Goal: Transaction & Acquisition: Purchase product/service

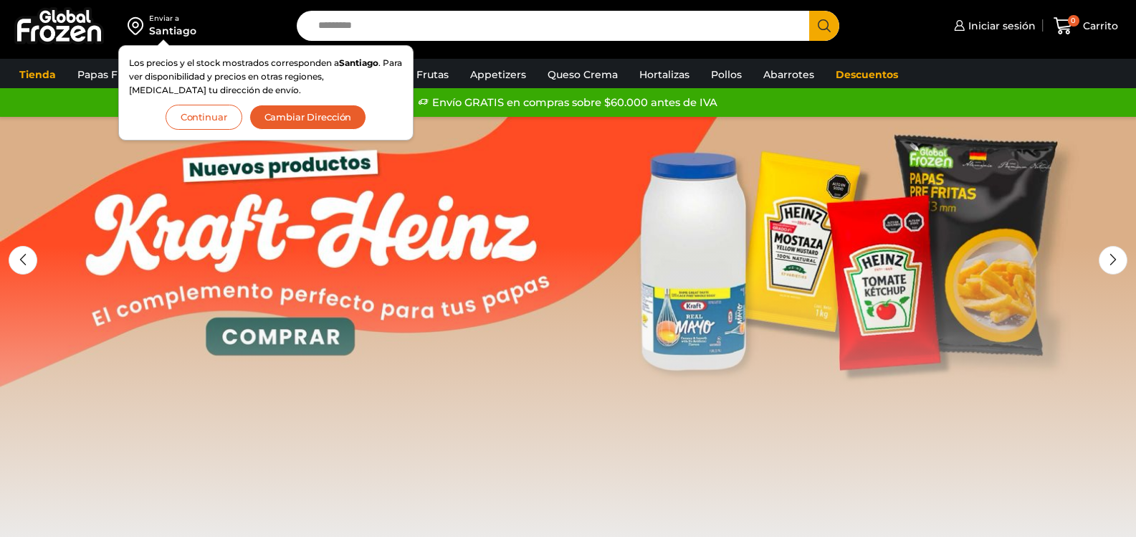
click at [197, 128] on button "Continuar" at bounding box center [204, 117] width 77 height 25
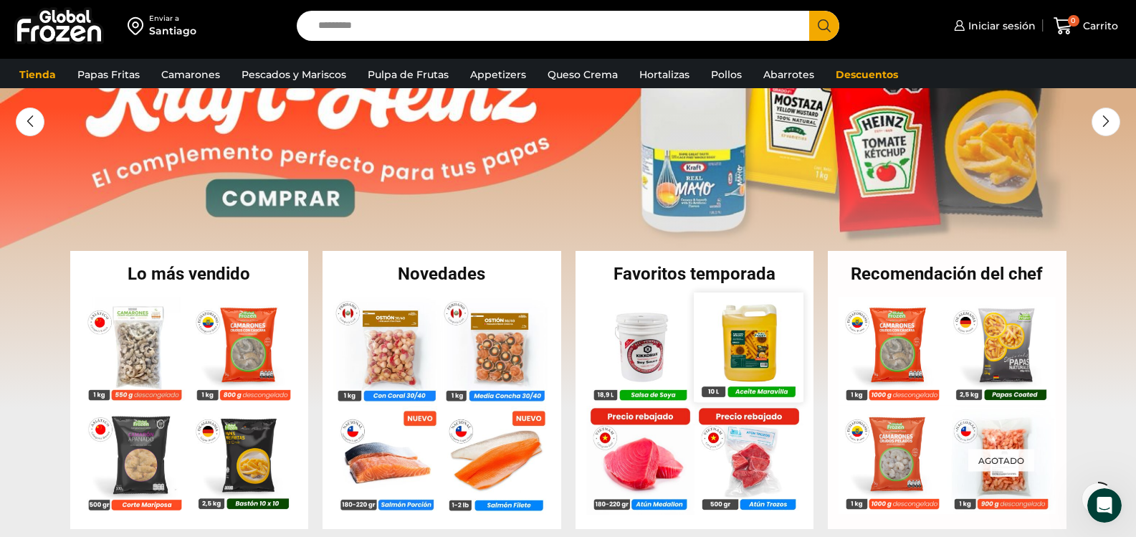
scroll to position [143, 0]
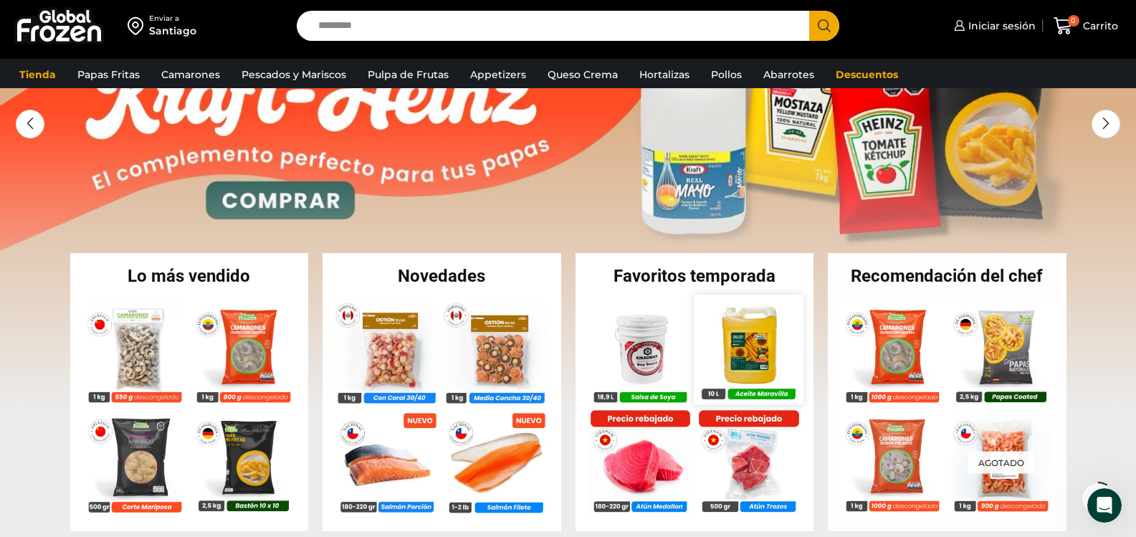
click at [743, 360] on img at bounding box center [748, 349] width 109 height 109
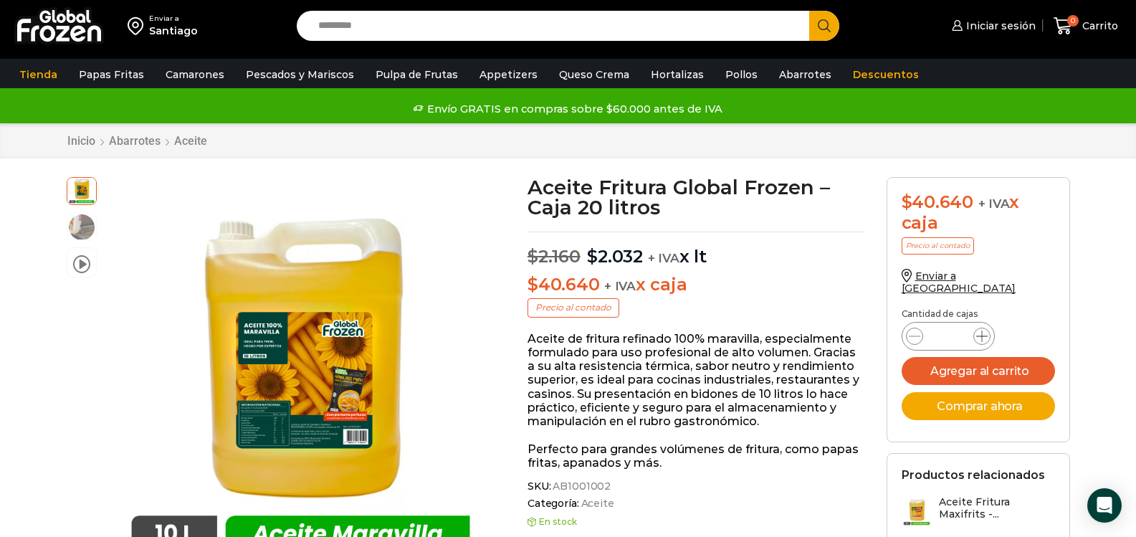
click at [982, 330] on icon at bounding box center [981, 335] width 11 height 11
type input "*"
click at [1006, 359] on button "Agregar al carrito" at bounding box center [978, 371] width 153 height 28
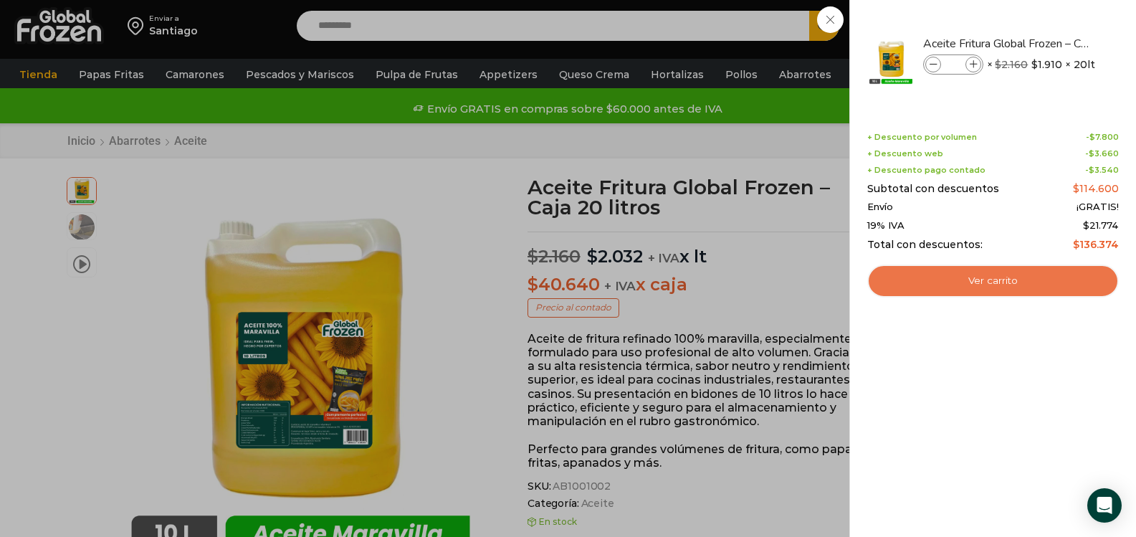
click at [973, 285] on link "Ver carrito" at bounding box center [993, 281] width 252 height 33
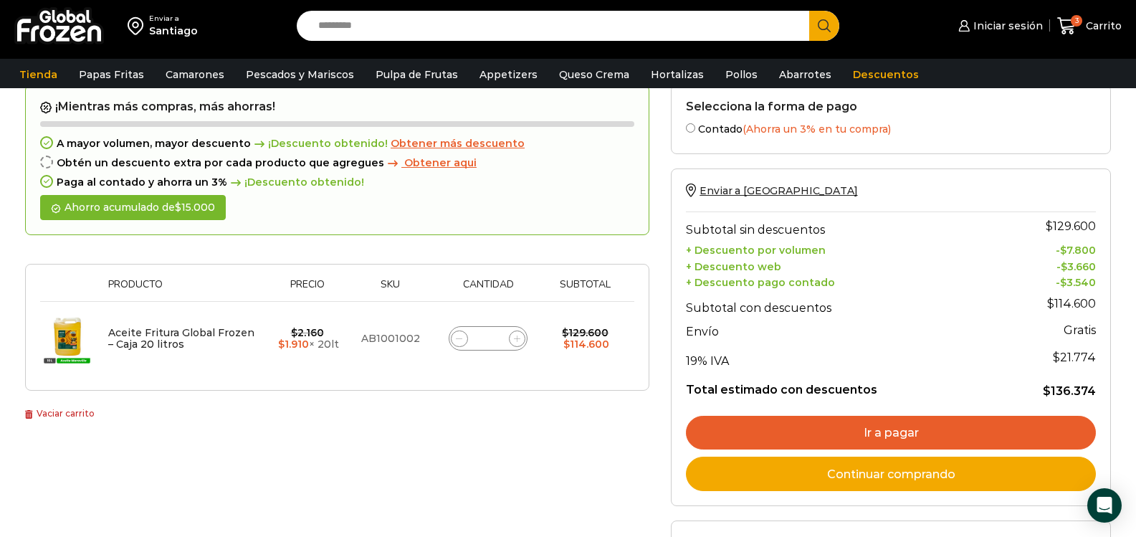
click at [873, 438] on link "Ir a pagar" at bounding box center [891, 433] width 410 height 34
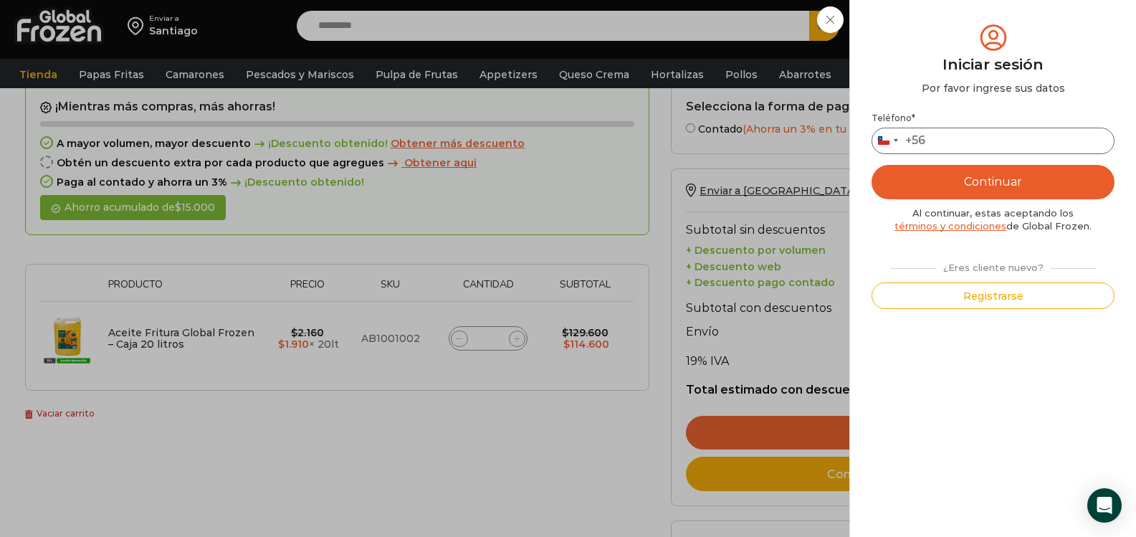
click at [943, 141] on input "Teléfono *" at bounding box center [993, 141] width 243 height 27
click at [955, 40] on div "Iniciar sesión Mi cuenta Login Register Iniciar sesión Por favor ingrese sus da…" at bounding box center [998, 25] width 87 height 29
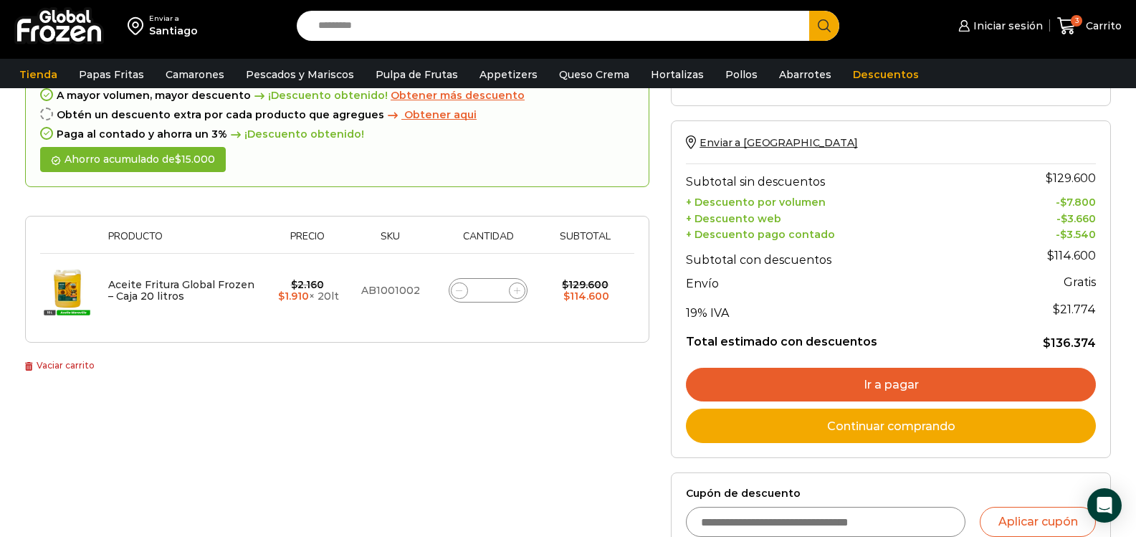
scroll to position [143, 0]
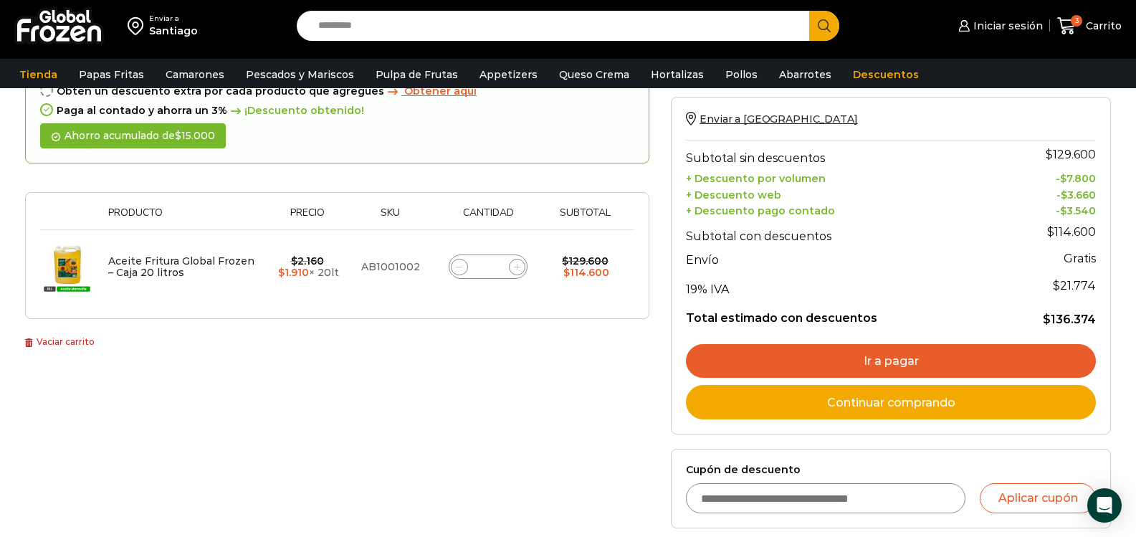
click at [898, 363] on link "Ir a pagar" at bounding box center [891, 361] width 410 height 34
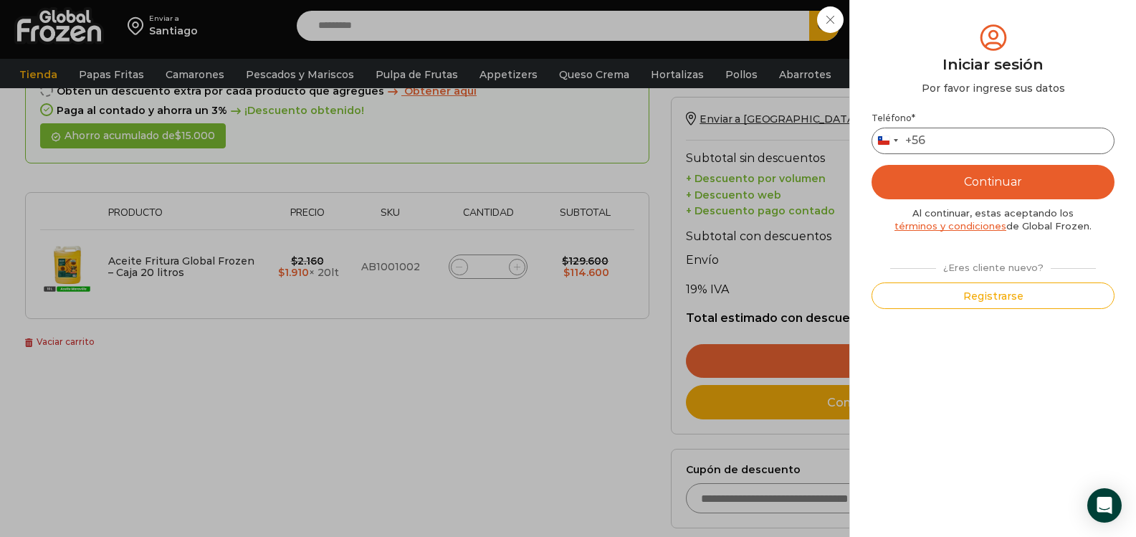
click at [947, 141] on input "Teléfono *" at bounding box center [993, 141] width 243 height 27
click at [990, 176] on button "Continuar" at bounding box center [993, 182] width 243 height 34
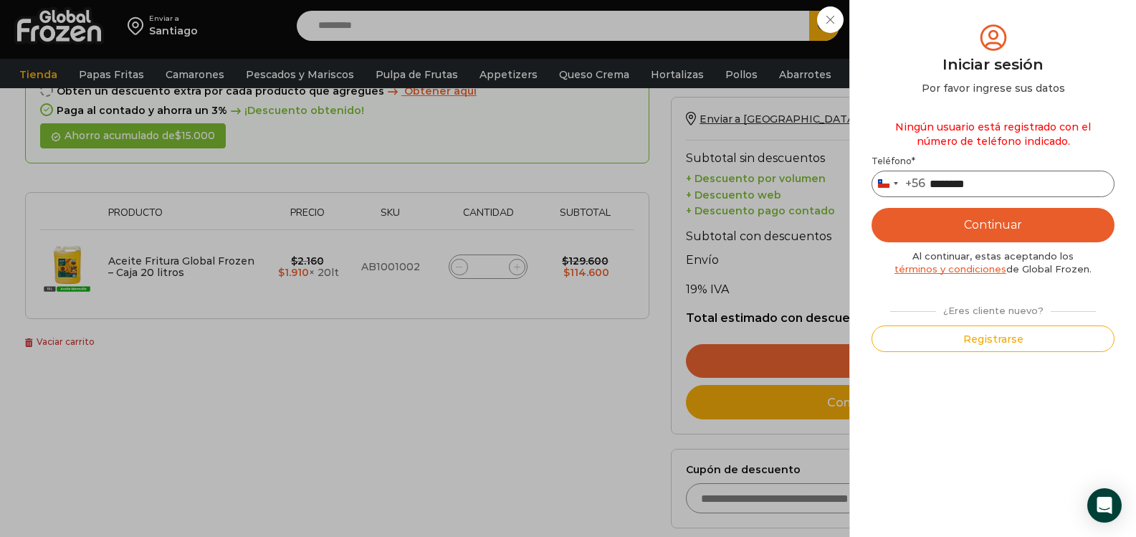
click at [986, 181] on input "********" at bounding box center [993, 184] width 243 height 27
type input "*"
click at [994, 222] on button "Continuar" at bounding box center [993, 225] width 243 height 34
click at [997, 224] on button "Continuar" at bounding box center [993, 225] width 243 height 34
click at [998, 225] on button "Continuar" at bounding box center [993, 225] width 243 height 34
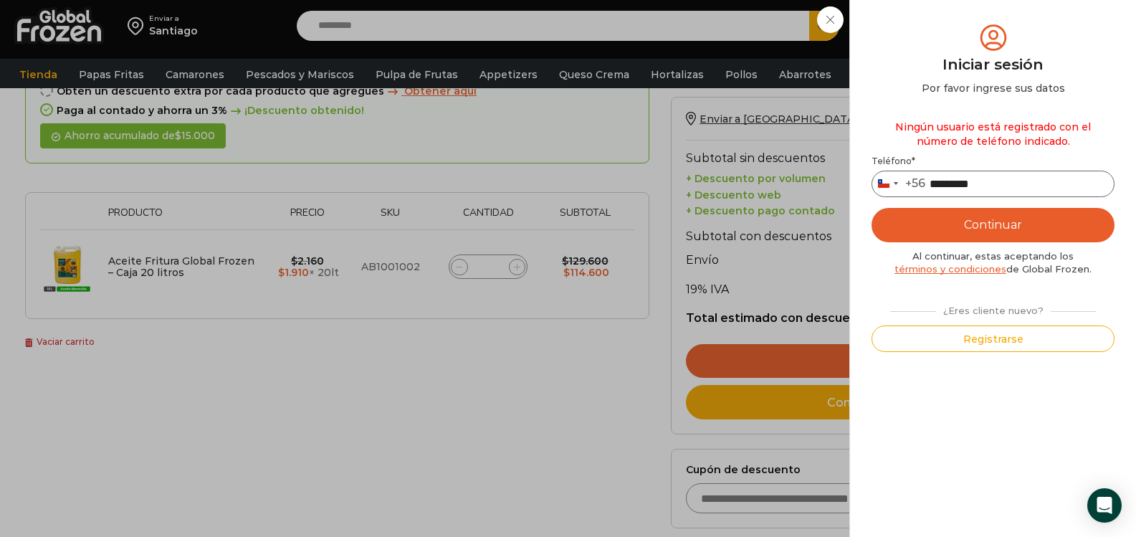
click at [1022, 185] on input "*********" at bounding box center [993, 184] width 243 height 27
type input "*"
click at [955, 19] on div "Iniciar sesión Mi cuenta Login Register Iniciar sesión Por favor ingrese sus da…" at bounding box center [998, 25] width 87 height 29
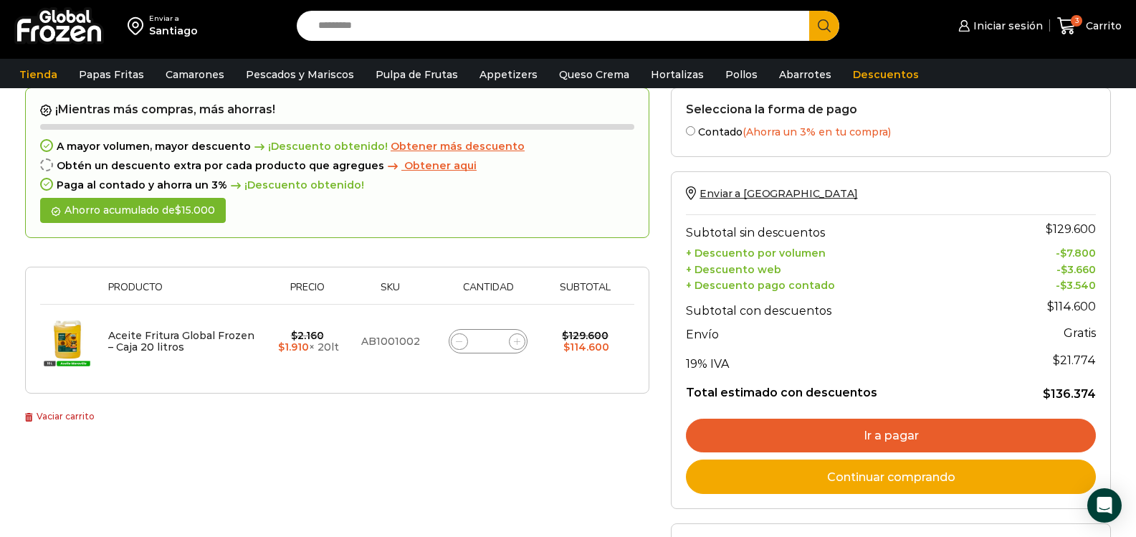
scroll to position [72, 0]
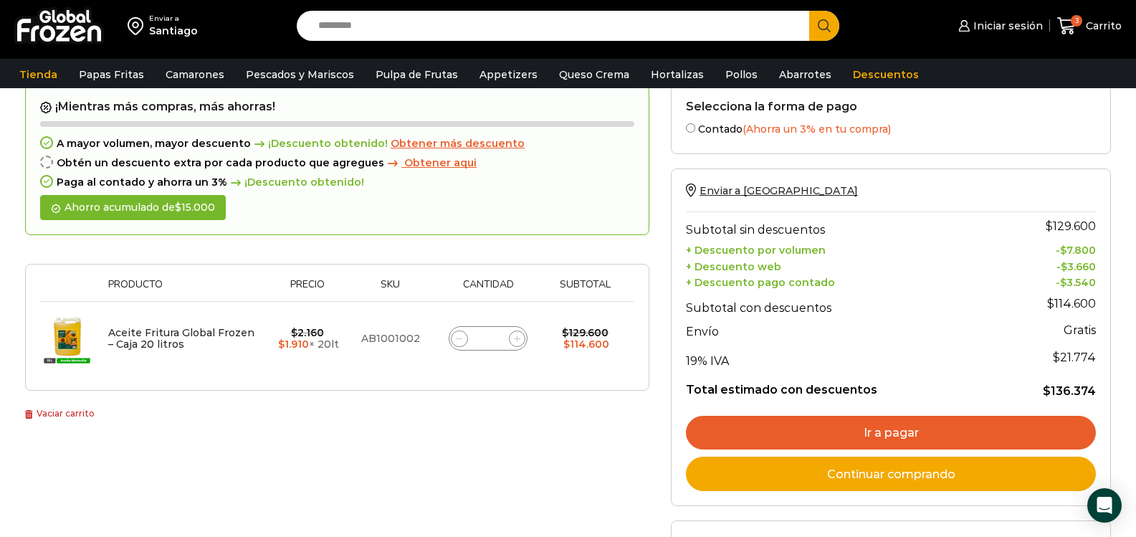
click at [894, 434] on link "Ir a pagar" at bounding box center [891, 433] width 410 height 34
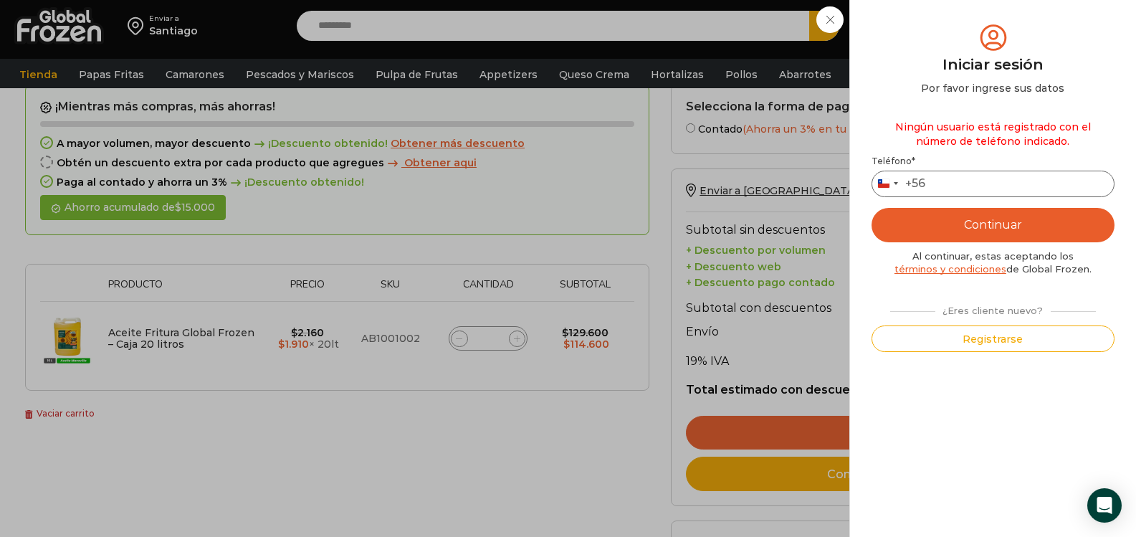
click at [938, 187] on input "Teléfono *" at bounding box center [993, 184] width 243 height 27
type input "*********"
click at [999, 222] on button "Continuar" at bounding box center [993, 225] width 243 height 34
click at [955, 40] on div "Iniciar sesión Mi cuenta Login Register Iniciar sesión Por favor ingrese sus da…" at bounding box center [998, 25] width 87 height 29
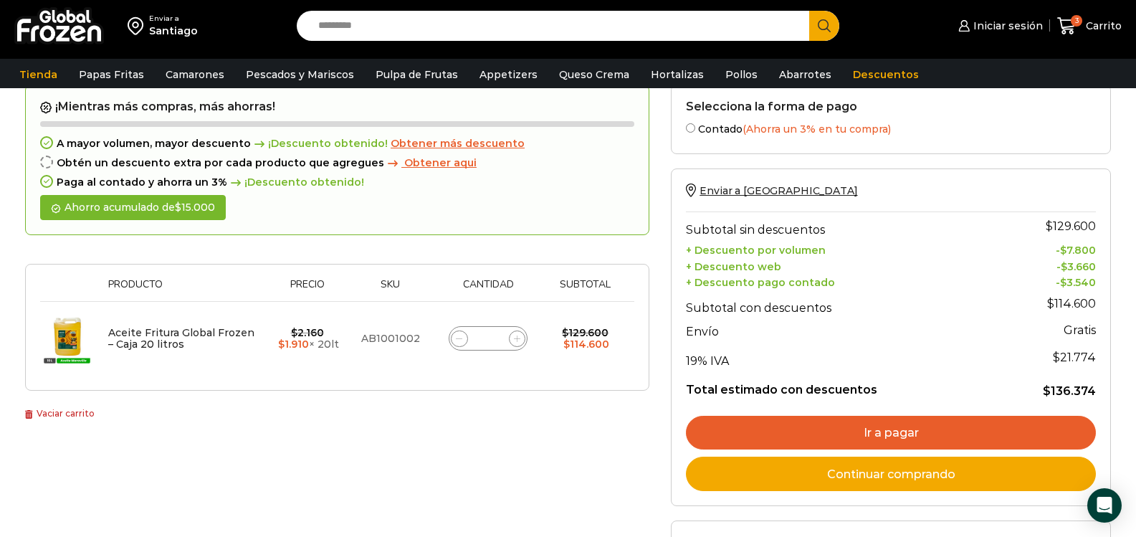
click at [875, 435] on link "Ir a pagar" at bounding box center [891, 433] width 410 height 34
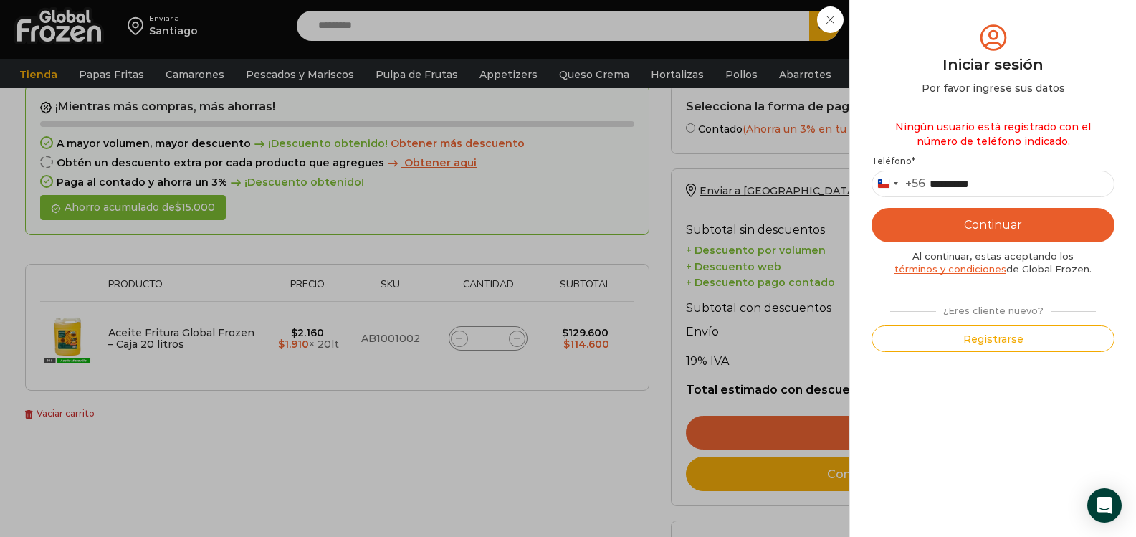
click at [982, 227] on button "Continuar" at bounding box center [993, 225] width 243 height 34
click at [983, 227] on button "Continuar" at bounding box center [993, 225] width 243 height 34
click at [982, 345] on button "Registrarse" at bounding box center [993, 338] width 243 height 27
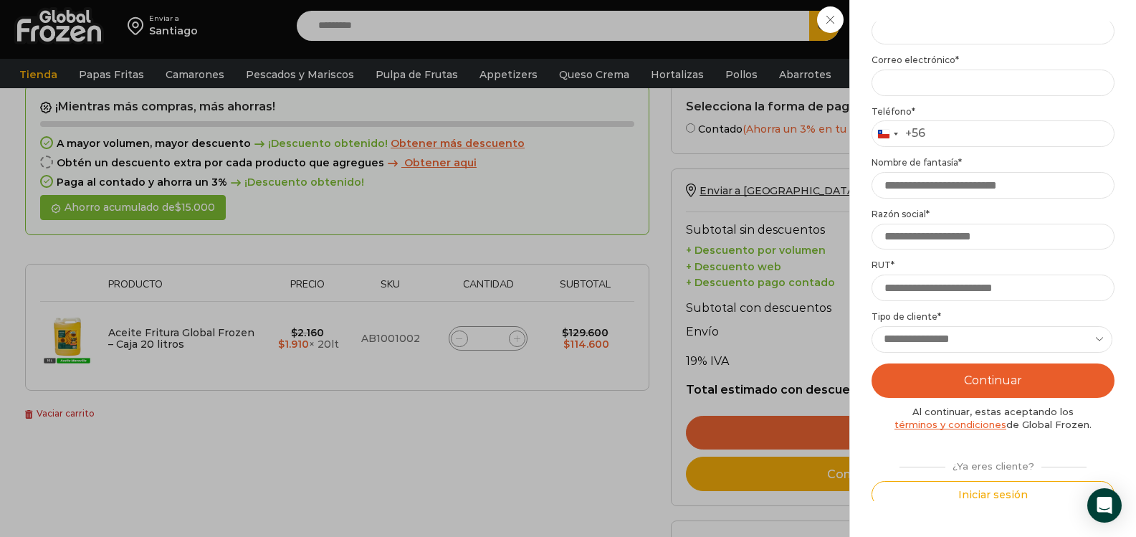
scroll to position [167, 0]
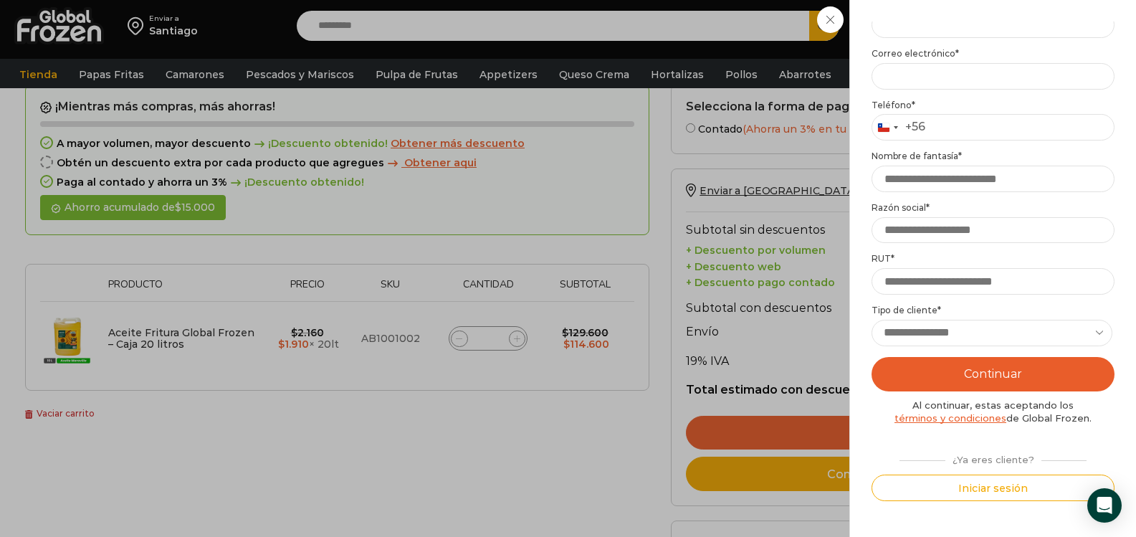
click at [1099, 331] on select "**********" at bounding box center [992, 333] width 241 height 27
click at [1118, 282] on div "Mi cuenta Login Register Iniciar sesión Por favor ingrese sus datos Iniciar ses…" at bounding box center [993, 268] width 287 height 537
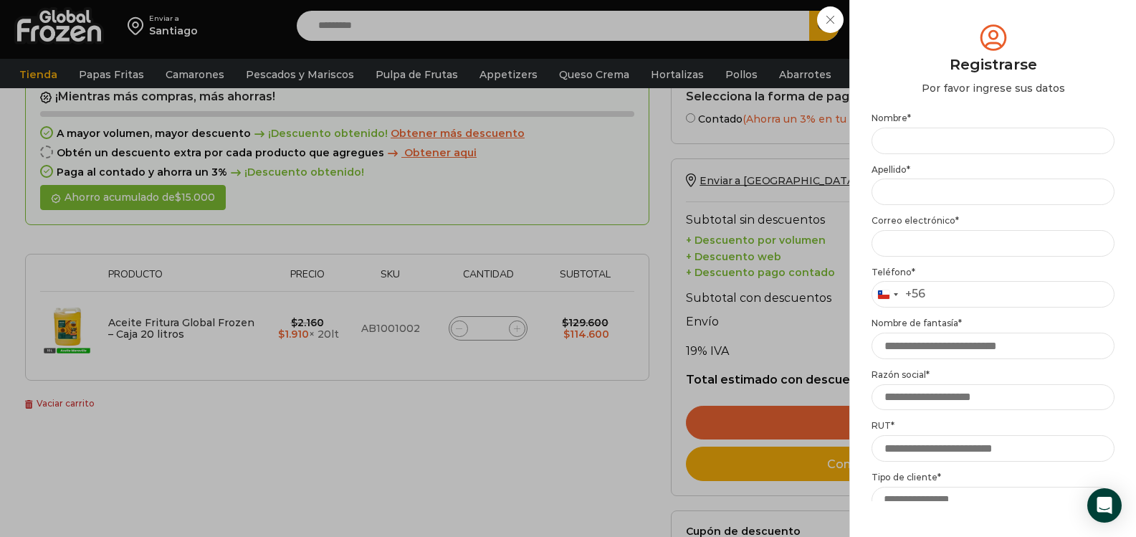
scroll to position [0, 0]
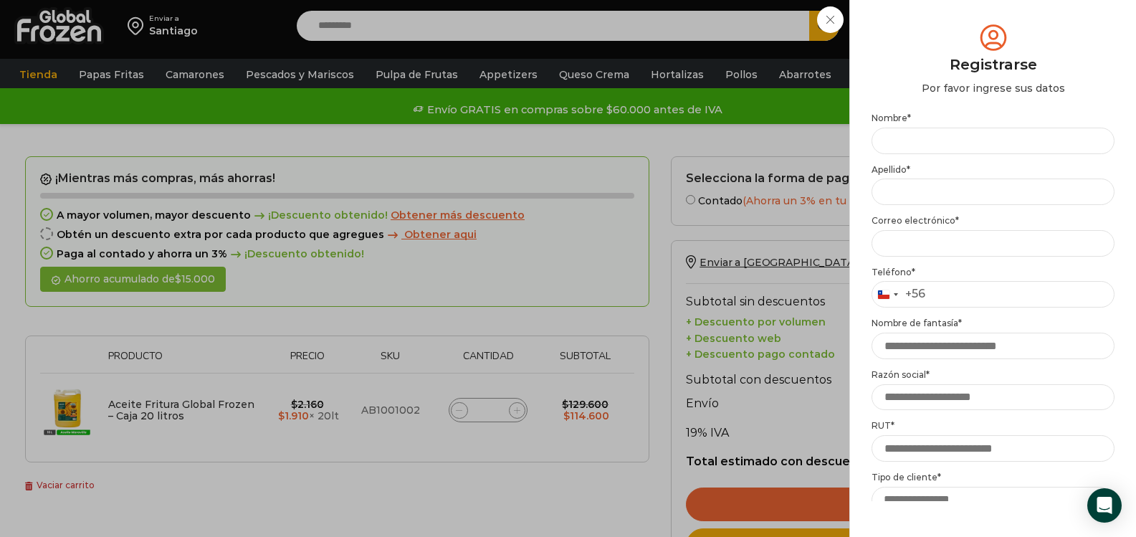
click at [955, 27] on div "Iniciar sesión Mi cuenta Login Register Iniciar sesión Por favor ingrese sus da…" at bounding box center [998, 25] width 87 height 29
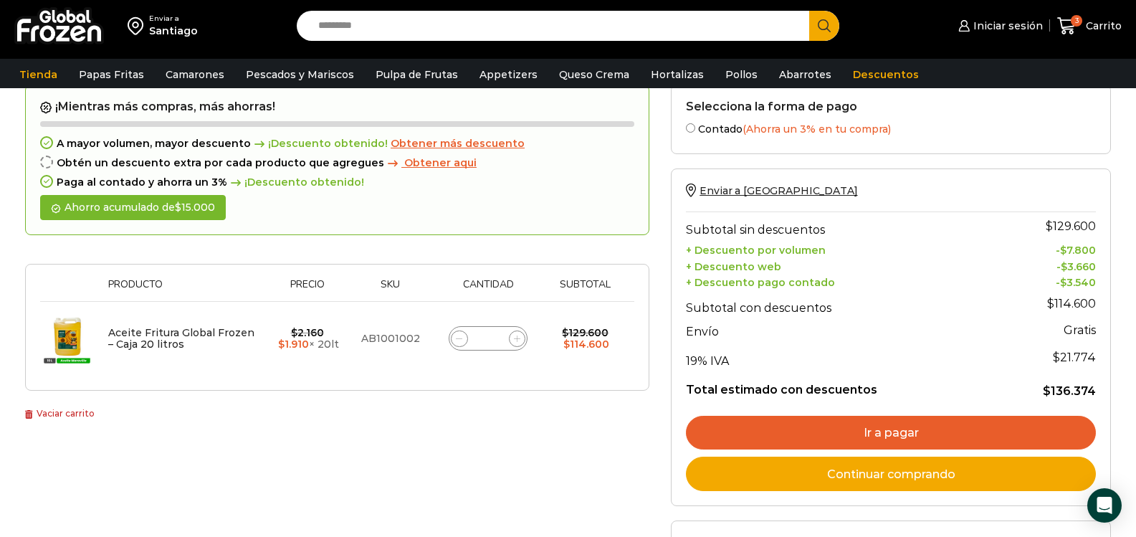
scroll to position [143, 0]
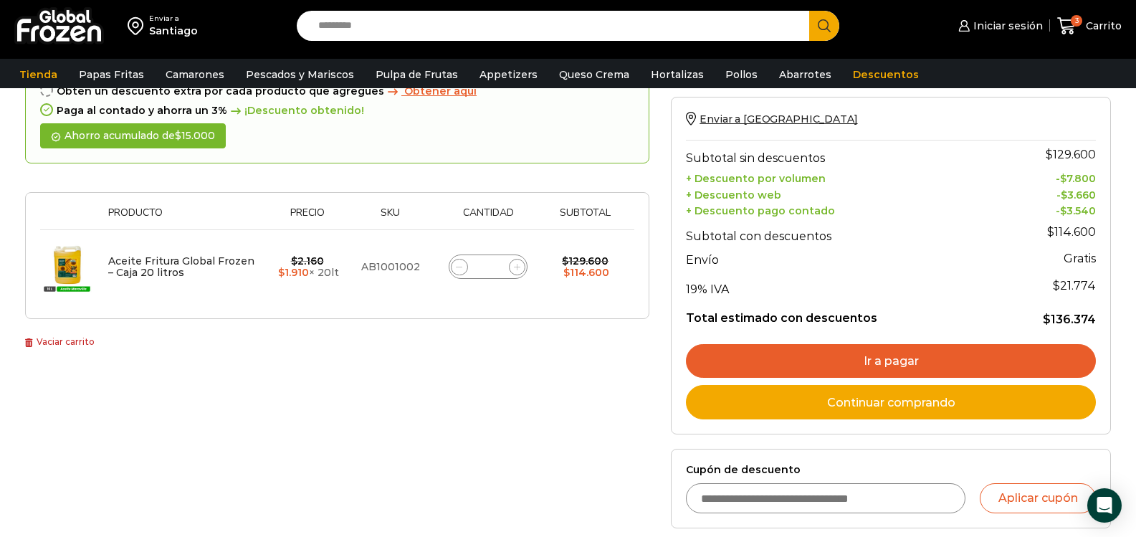
click at [918, 363] on link "Ir a pagar" at bounding box center [891, 361] width 410 height 34
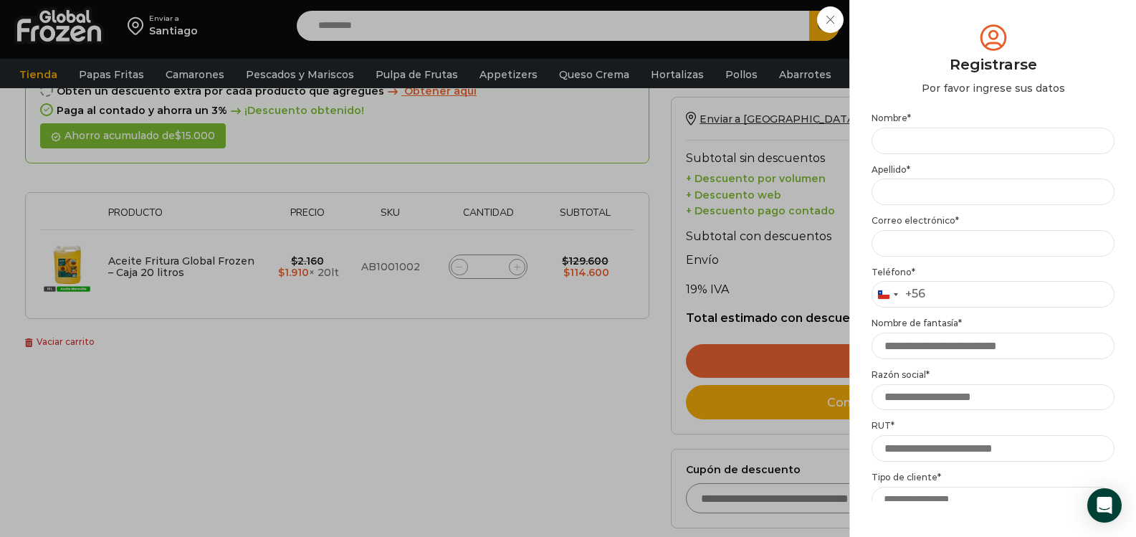
click at [955, 40] on div "Iniciar sesión Mi cuenta Login Register Iniciar sesión Por favor ingrese sus da…" at bounding box center [998, 25] width 87 height 29
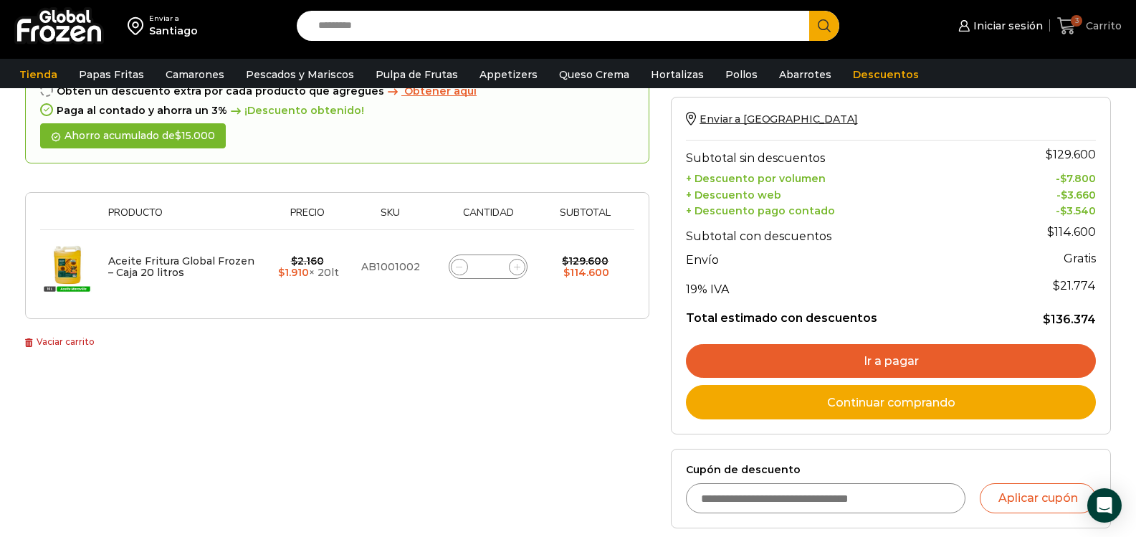
click at [1093, 25] on span "Carrito" at bounding box center [1101, 26] width 39 height 14
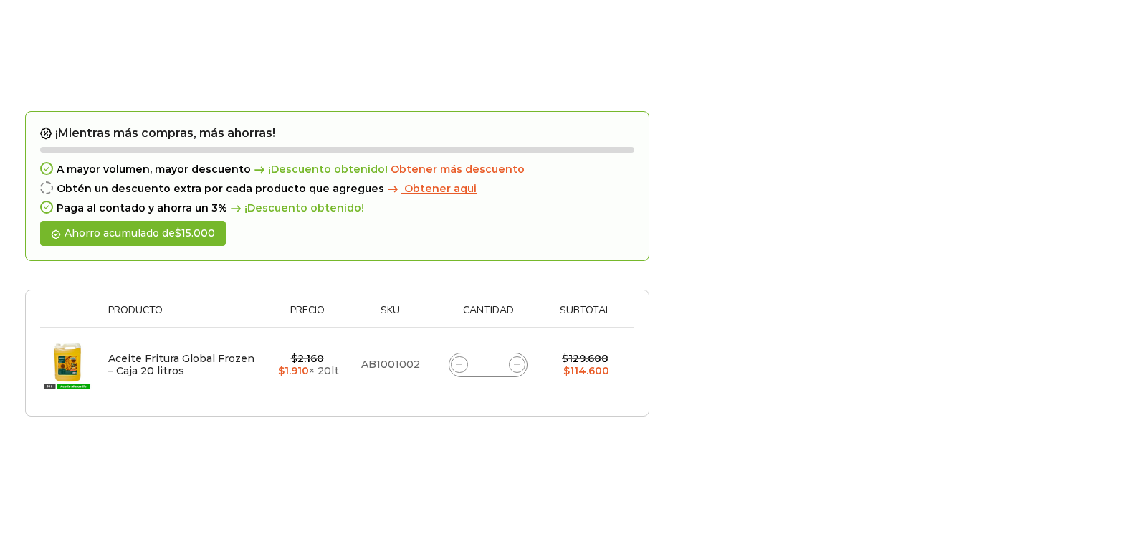
scroll to position [210, 0]
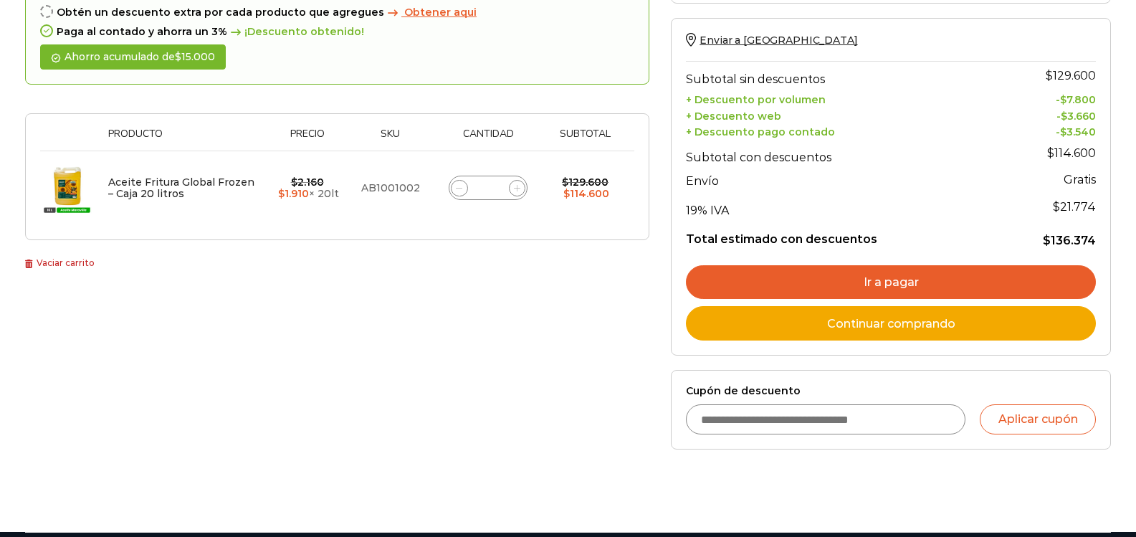
scroll to position [215, 0]
click at [895, 322] on link "Continuar comprando" at bounding box center [891, 323] width 410 height 34
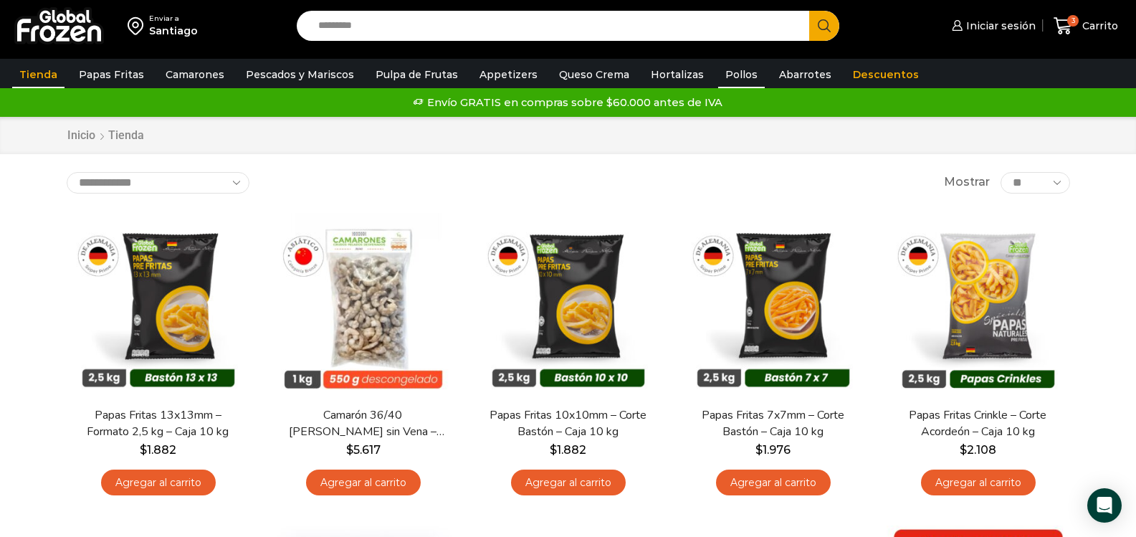
click at [718, 70] on link "Pollos" at bounding box center [741, 74] width 47 height 27
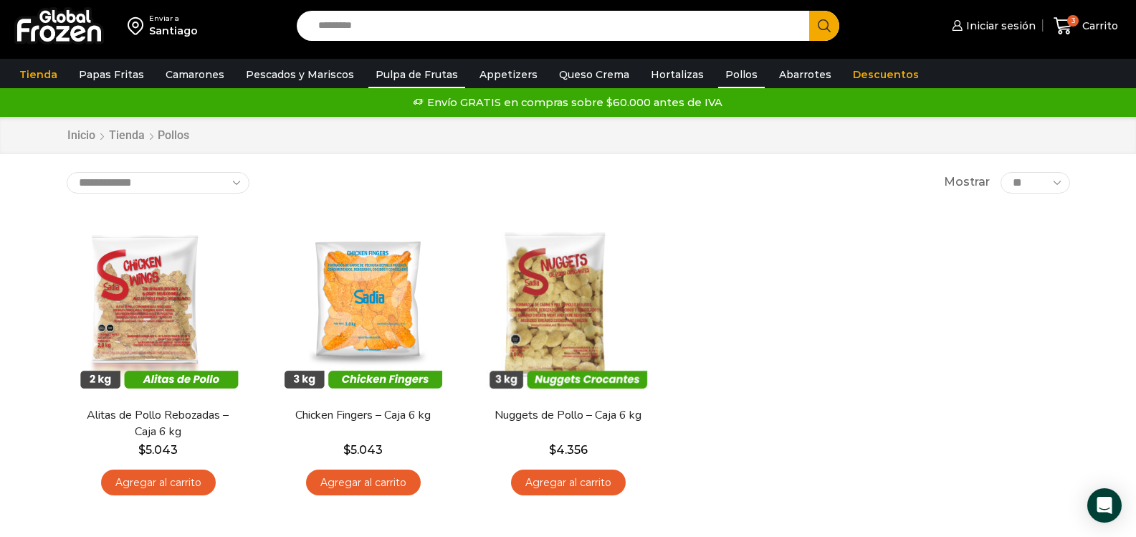
click at [401, 79] on link "Pulpa de Frutas" at bounding box center [416, 74] width 97 height 27
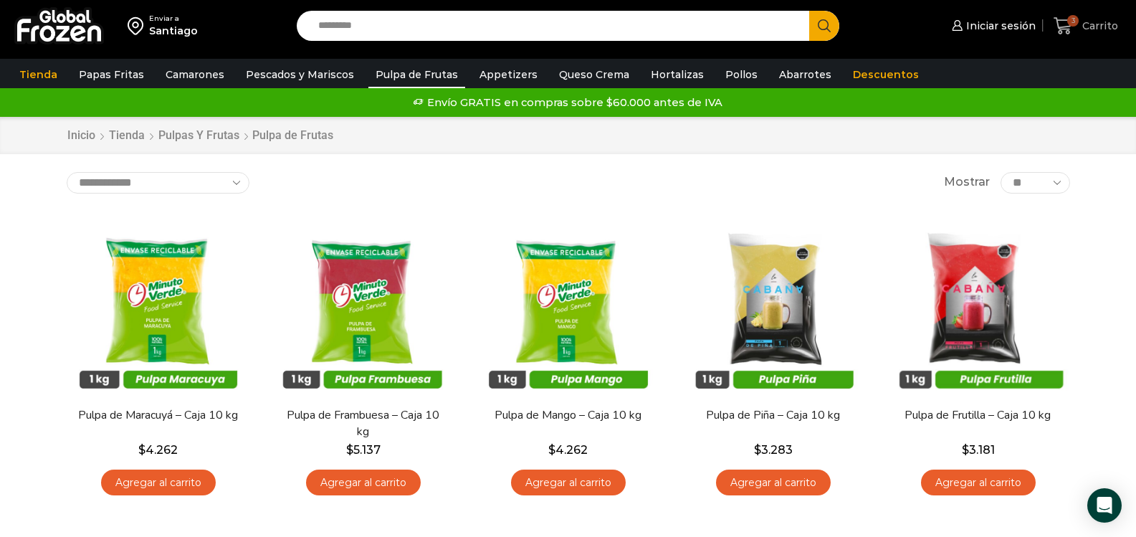
click at [1105, 26] on span "Carrito" at bounding box center [1098, 26] width 39 height 14
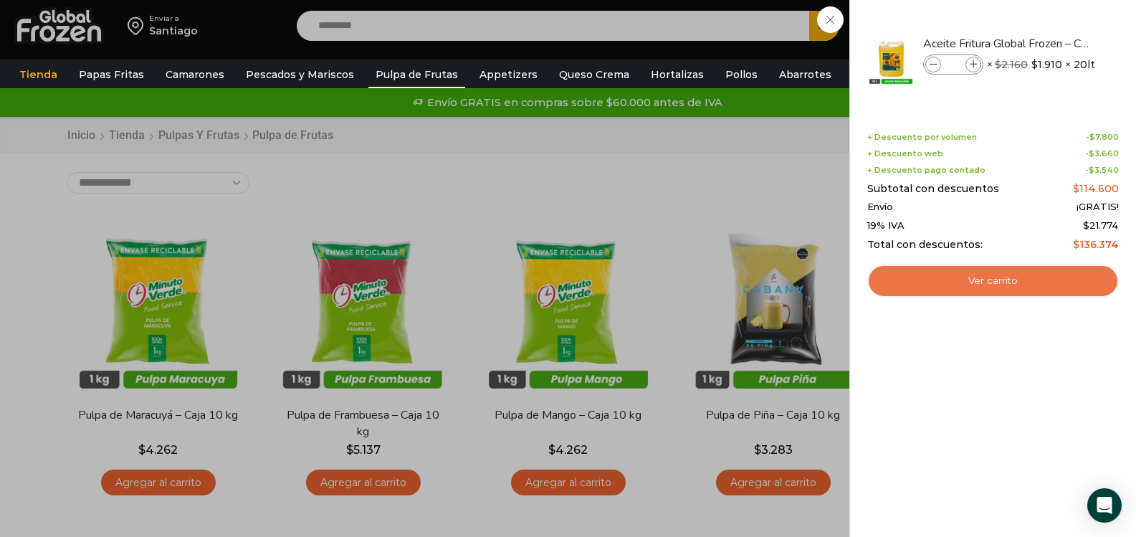
click at [1030, 277] on link "Ver carrito" at bounding box center [993, 281] width 252 height 33
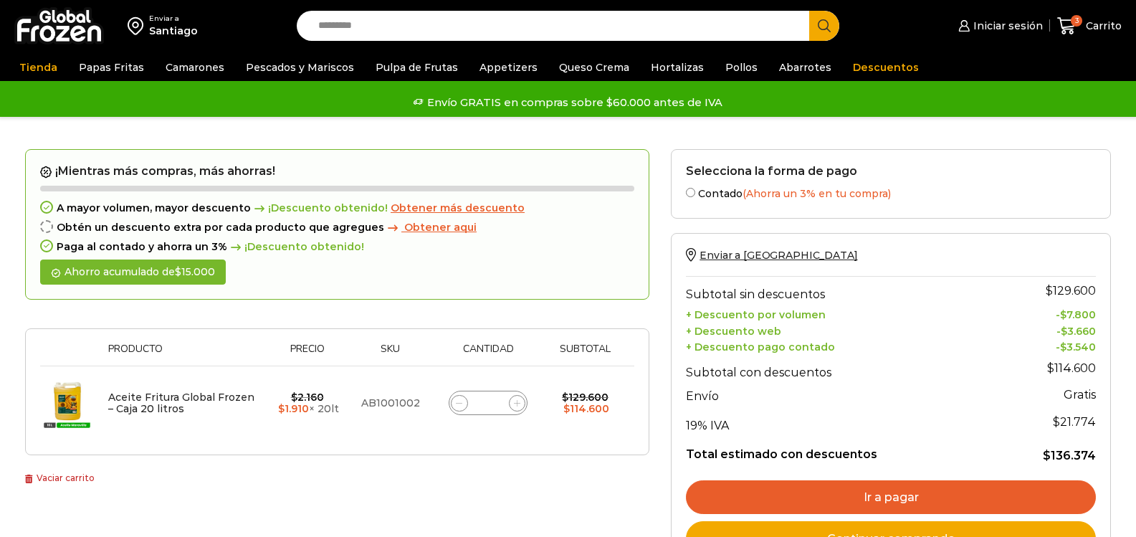
click at [921, 480] on link "Ir a pagar" at bounding box center [891, 497] width 410 height 34
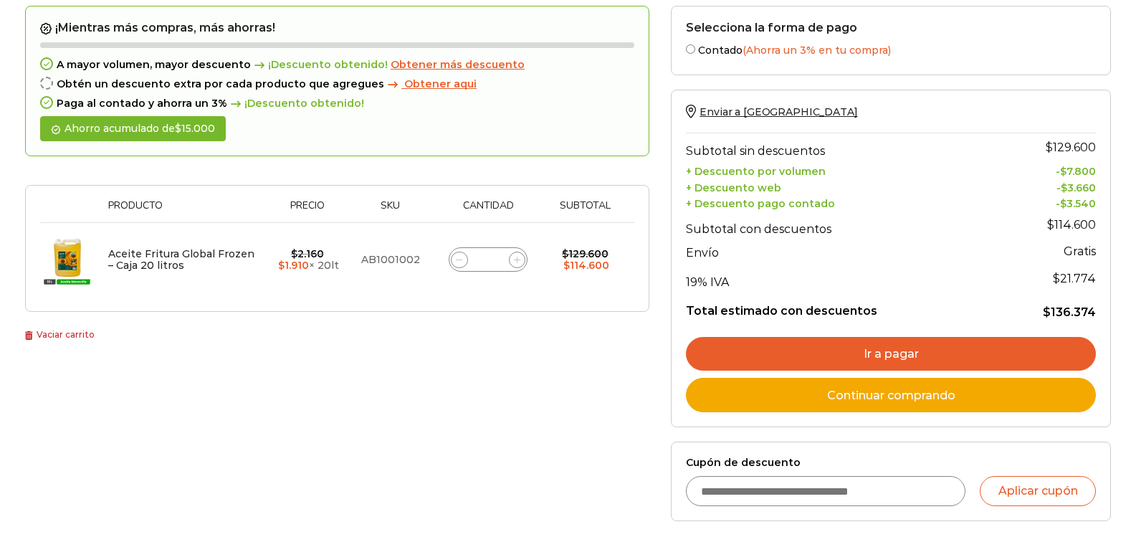
scroll to position [143, 0]
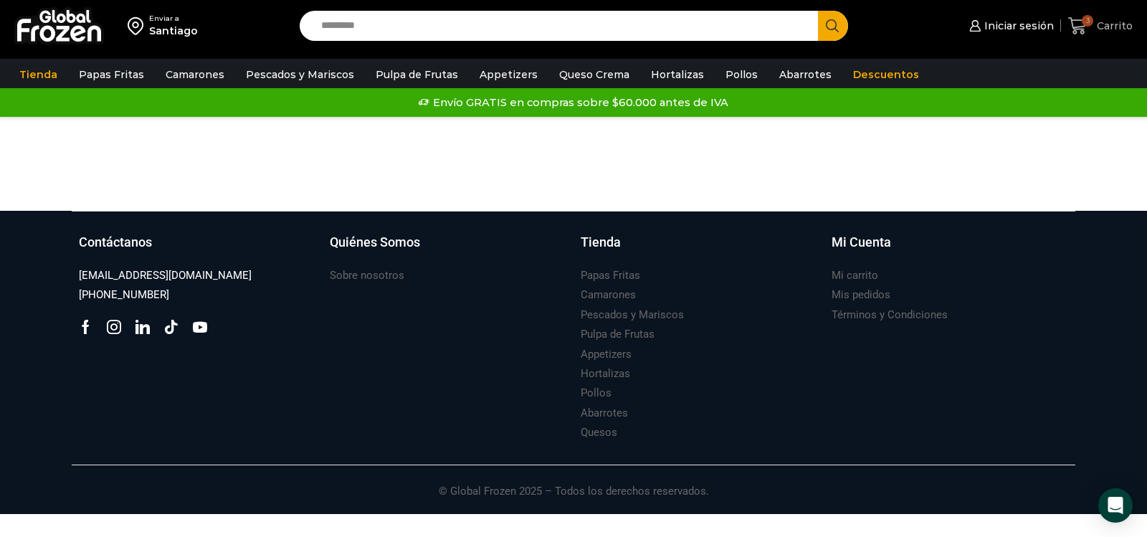
click at [1106, 22] on span "Carrito" at bounding box center [1112, 26] width 39 height 14
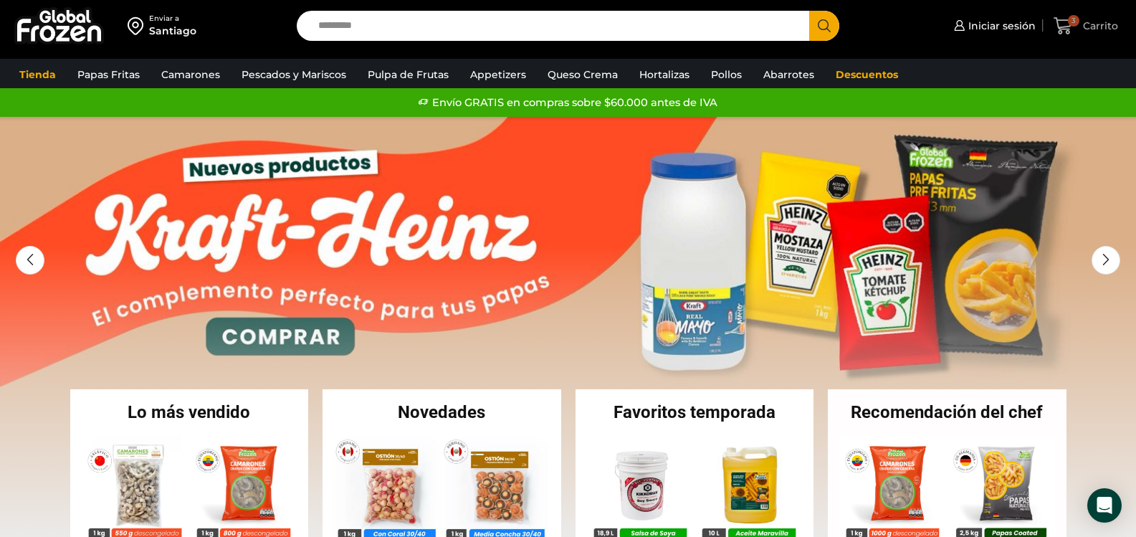
click at [1113, 23] on span "Carrito" at bounding box center [1099, 26] width 39 height 14
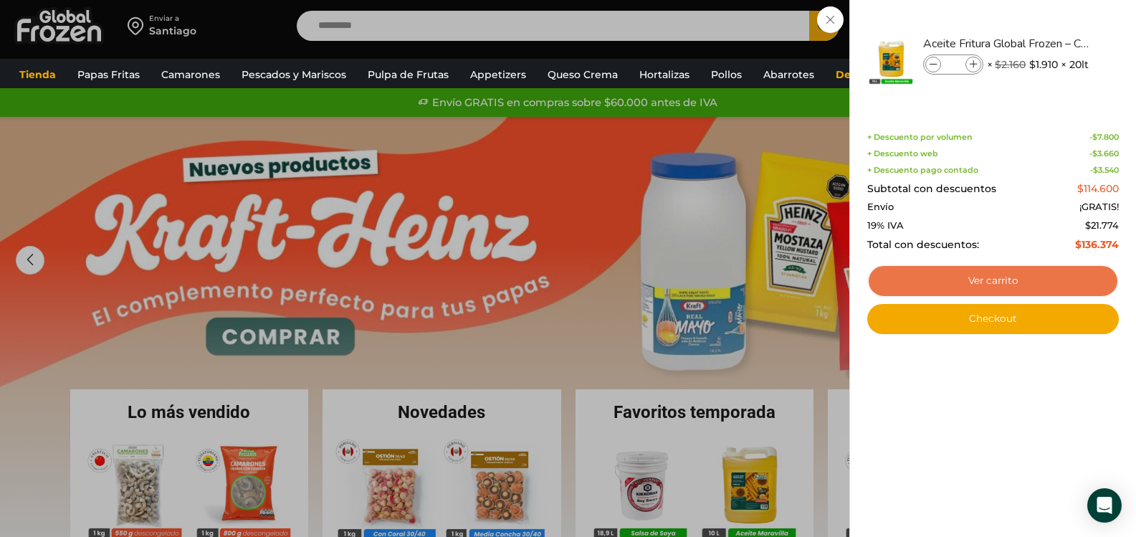
click at [1003, 278] on link "Ver carrito" at bounding box center [993, 281] width 252 height 33
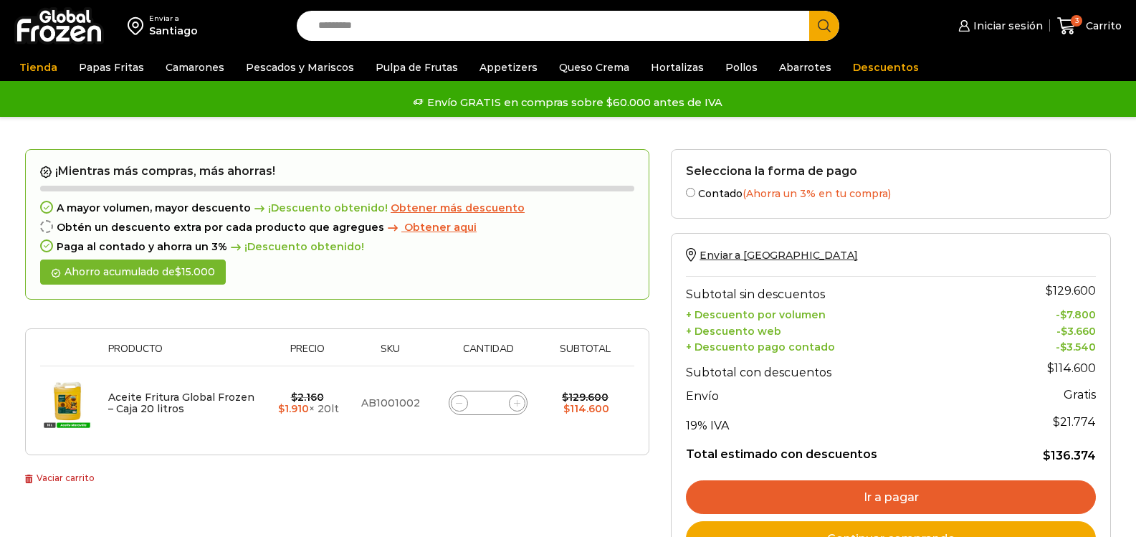
click at [885, 480] on link "Ir a pagar" at bounding box center [891, 497] width 410 height 34
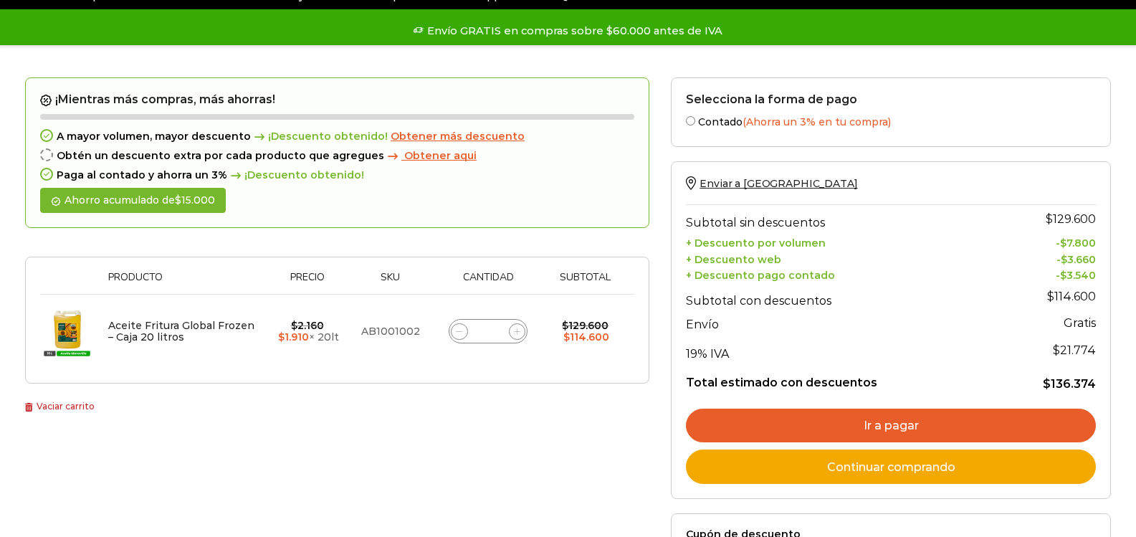
scroll to position [72, 0]
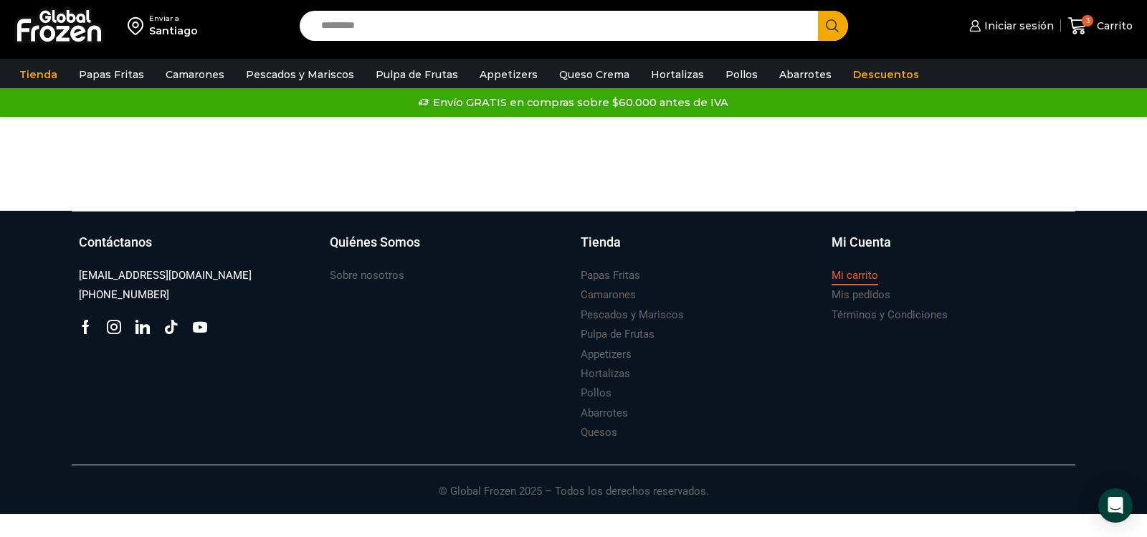
click at [866, 275] on h3 "Mi carrito" at bounding box center [855, 275] width 47 height 15
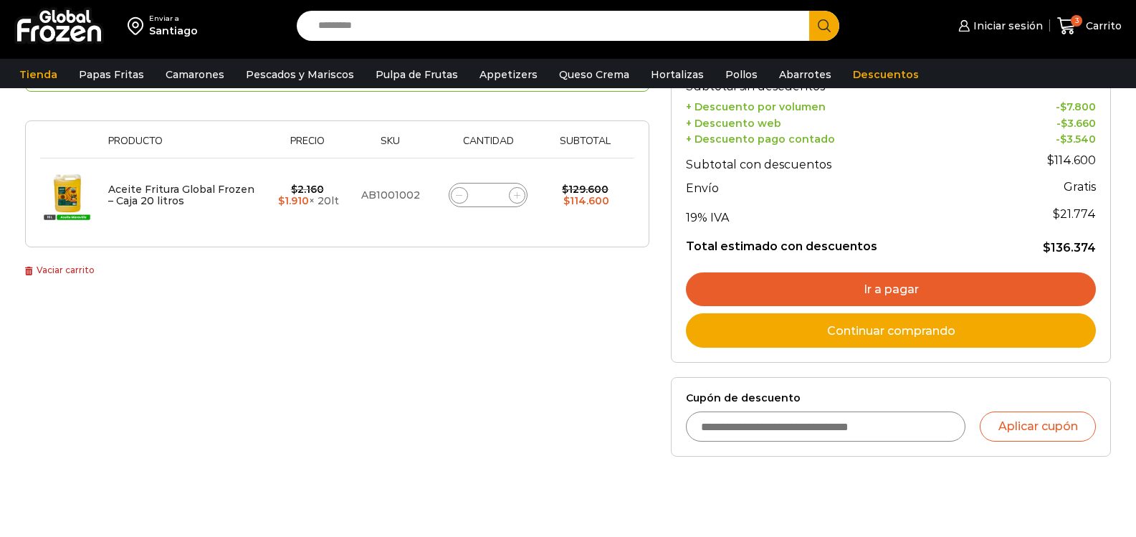
click at [872, 292] on link "Ir a pagar" at bounding box center [891, 289] width 410 height 34
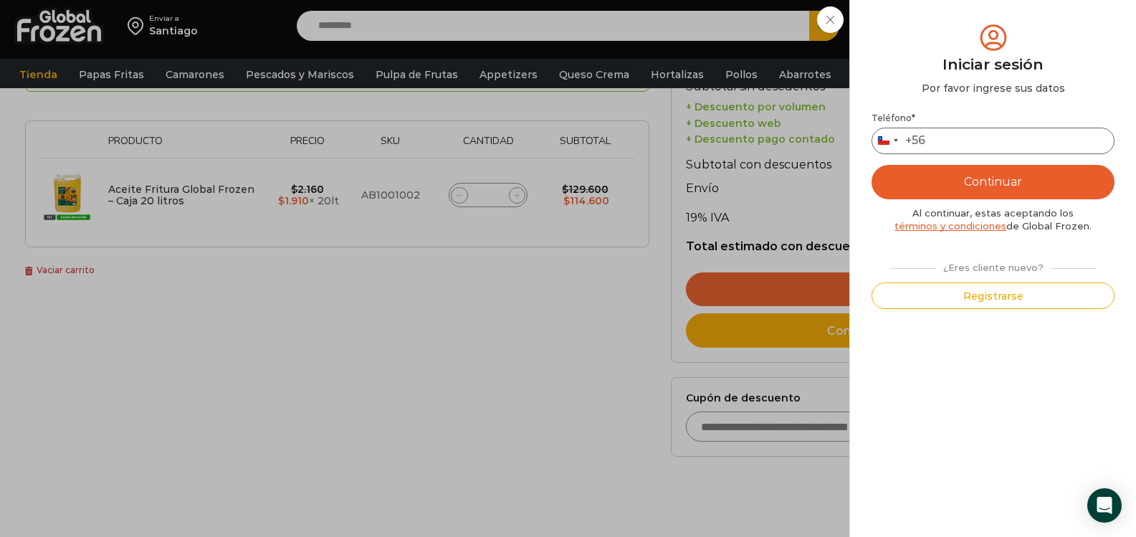
click at [941, 144] on input "Teléfono *" at bounding box center [993, 141] width 243 height 27
type input "*********"
click at [980, 183] on button "Continuar" at bounding box center [993, 182] width 243 height 34
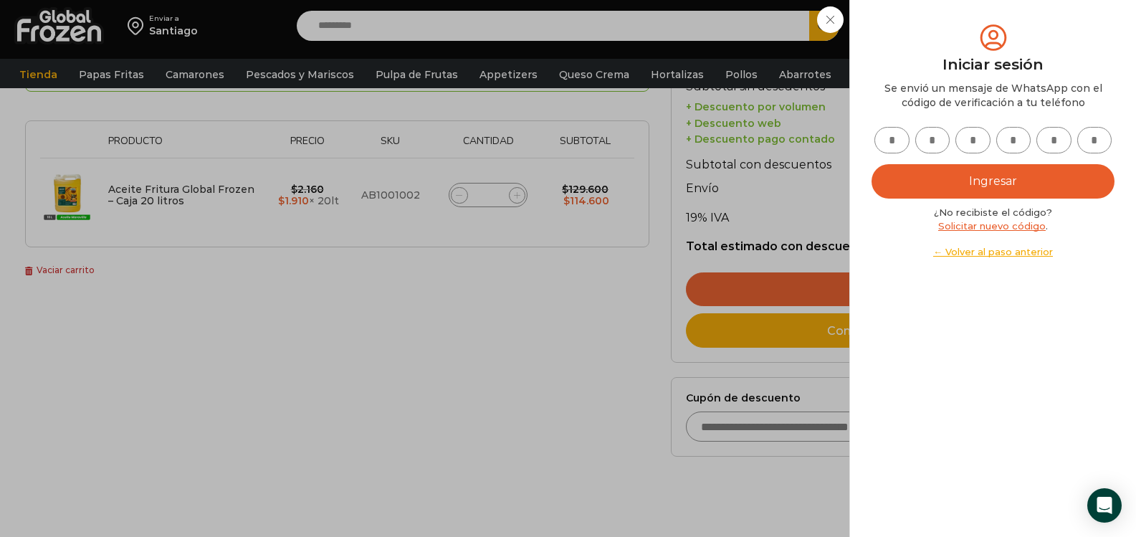
click at [900, 142] on input "text" at bounding box center [892, 140] width 35 height 27
type input "*"
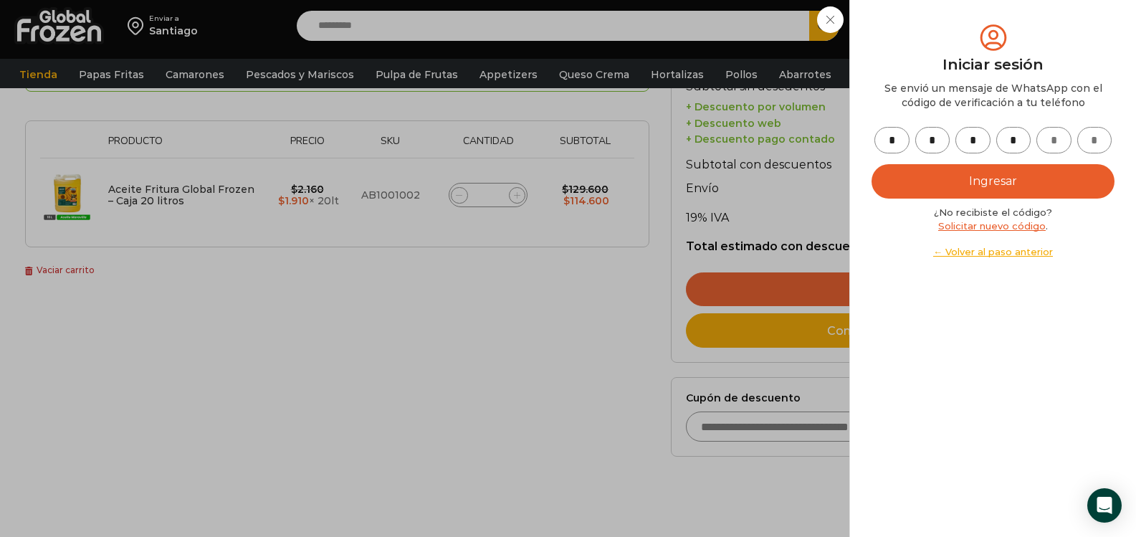
type input "*"
click at [971, 180] on button "Ingresar" at bounding box center [993, 181] width 243 height 34
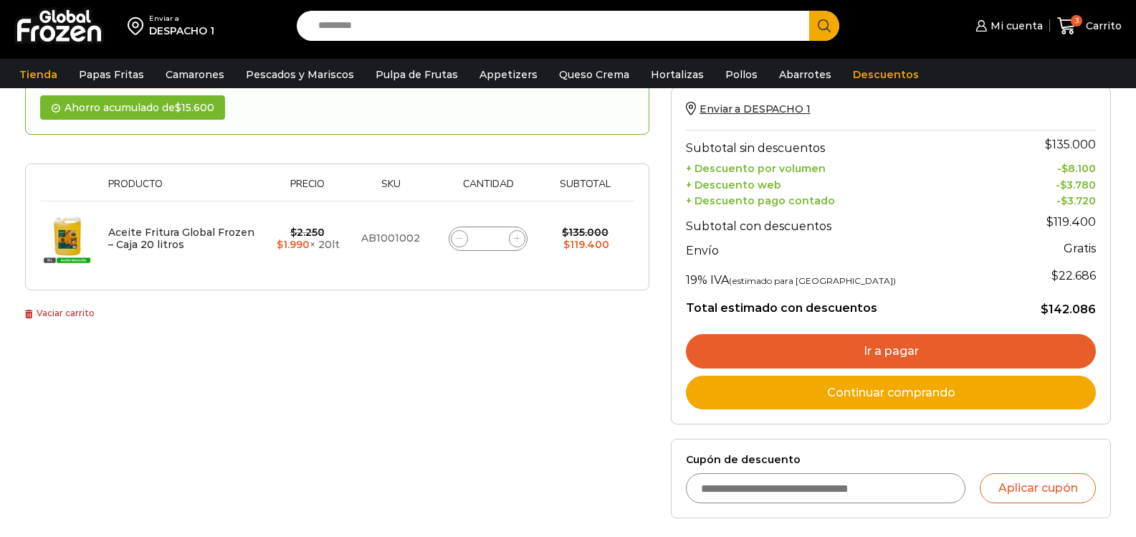
scroll to position [204, 0]
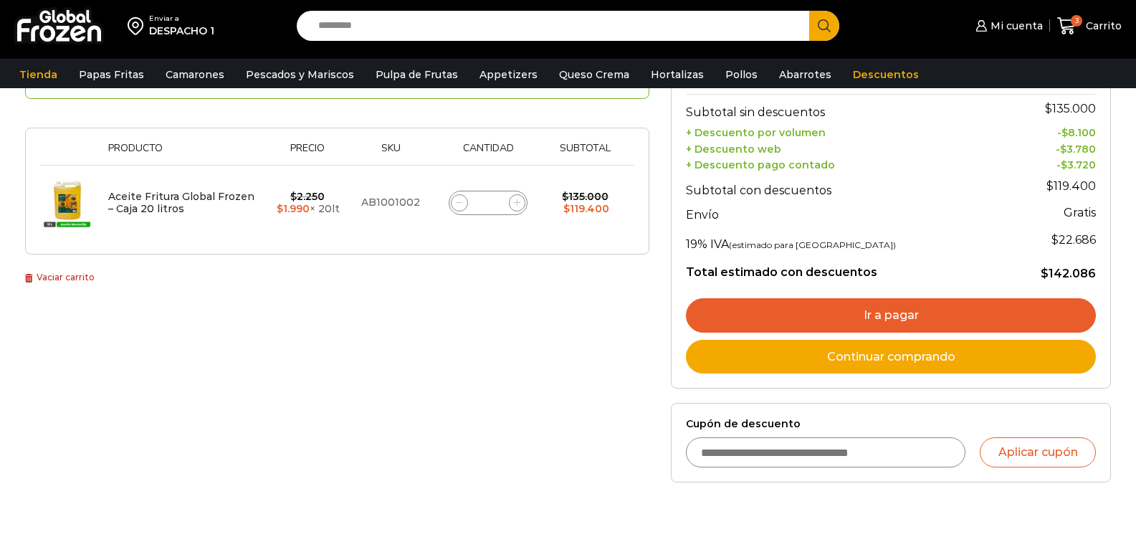
click at [886, 310] on link "Ir a pagar" at bounding box center [891, 315] width 410 height 34
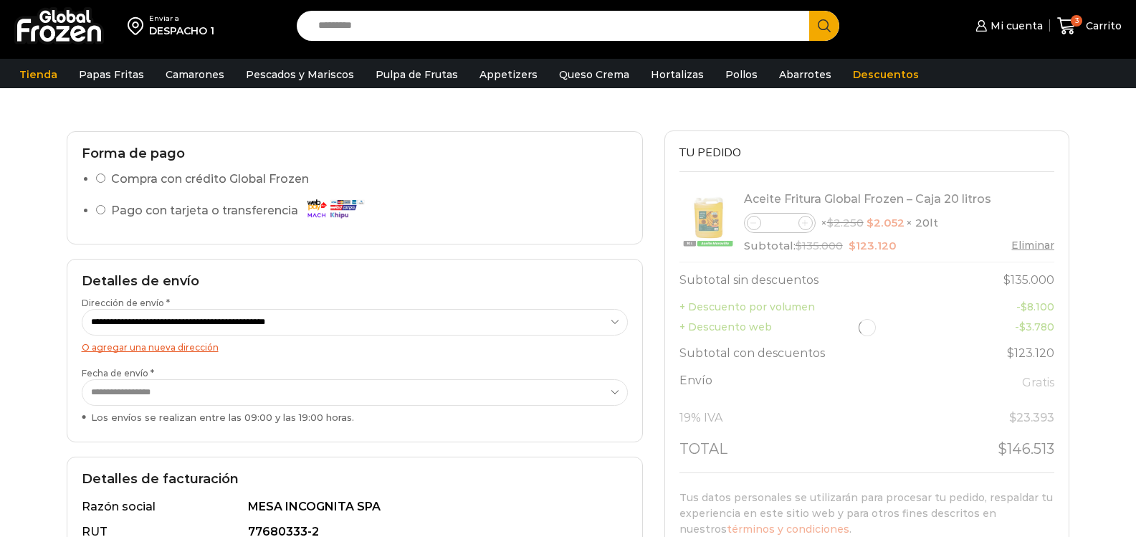
scroll to position [143, 0]
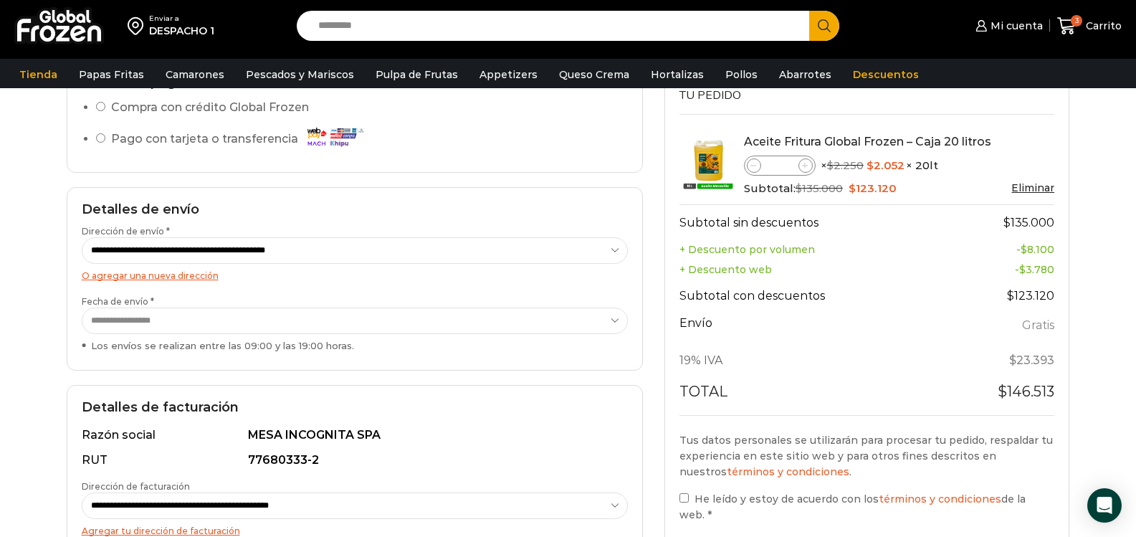
click at [619, 313] on select "**********" at bounding box center [355, 321] width 546 height 27
click at [82, 308] on select "**********" at bounding box center [355, 321] width 546 height 27
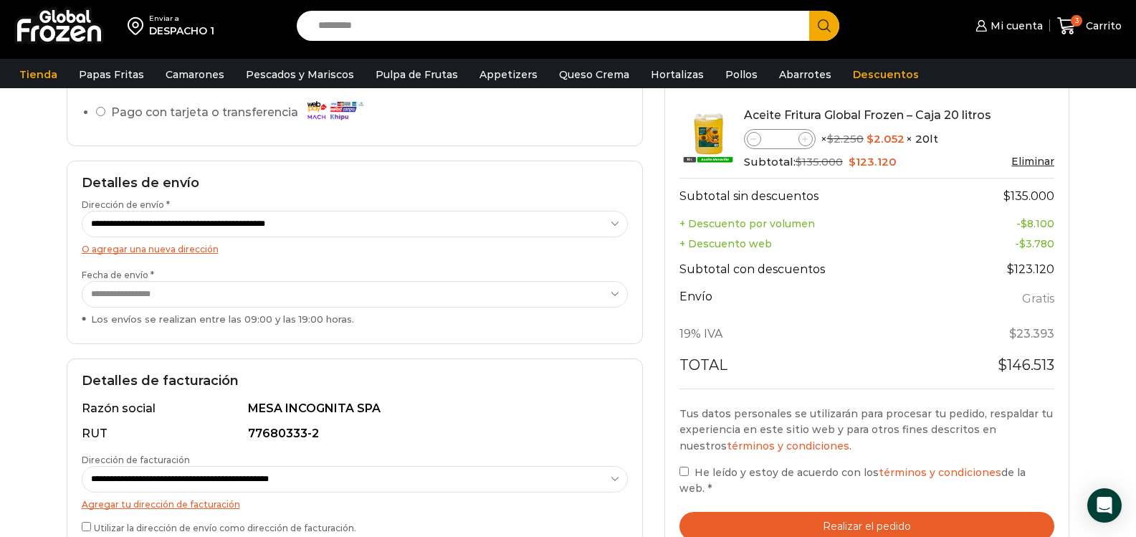
scroll to position [215, 0]
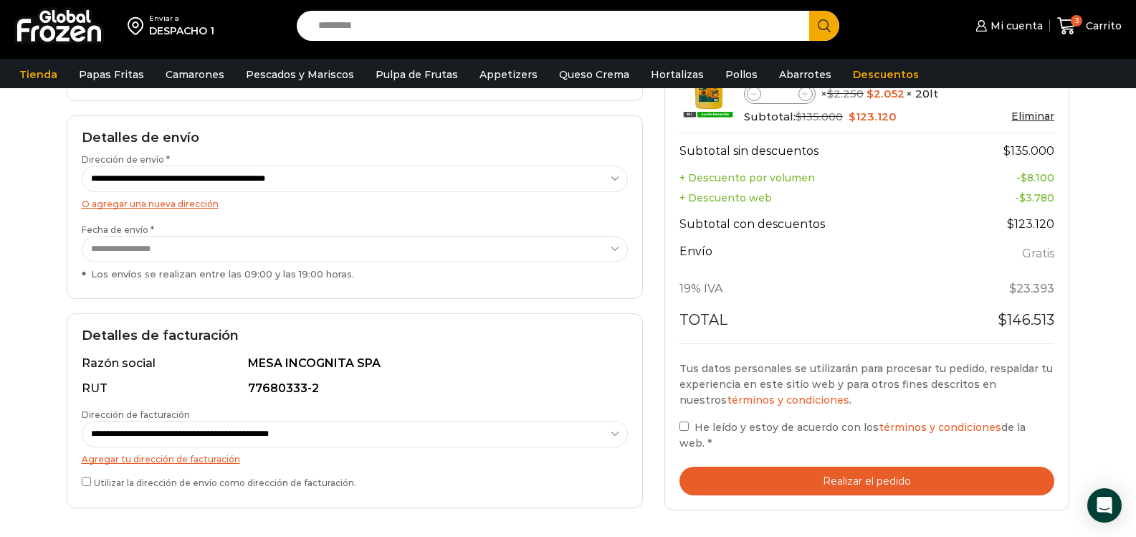
click at [781, 480] on button "Realizar el pedido" at bounding box center [868, 481] width 376 height 29
